Goal: Answer question/provide support

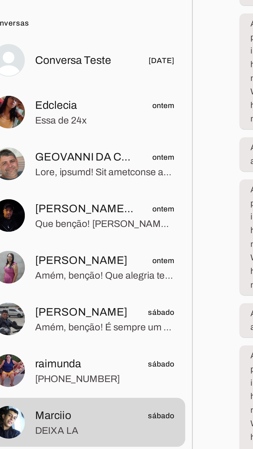
scroll to position [0, 0]
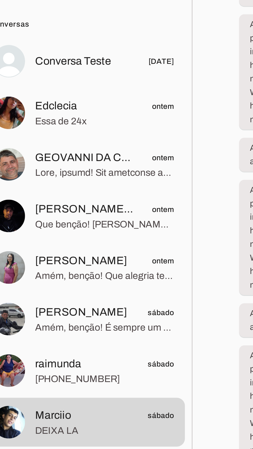
click at [109, 87] on span "Essa de 24x" at bounding box center [114, 86] width 53 height 5
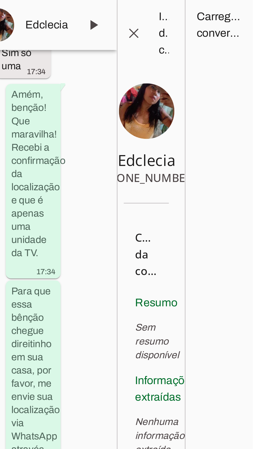
click at [192, 10] on span at bounding box center [194, 9] width 12 height 12
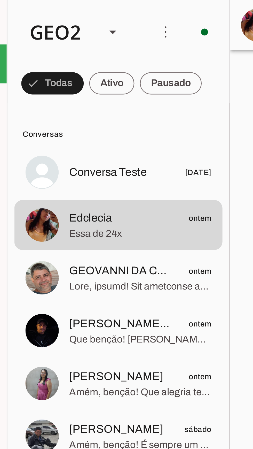
scroll to position [5679, 0]
